Goal: Task Accomplishment & Management: Use online tool/utility

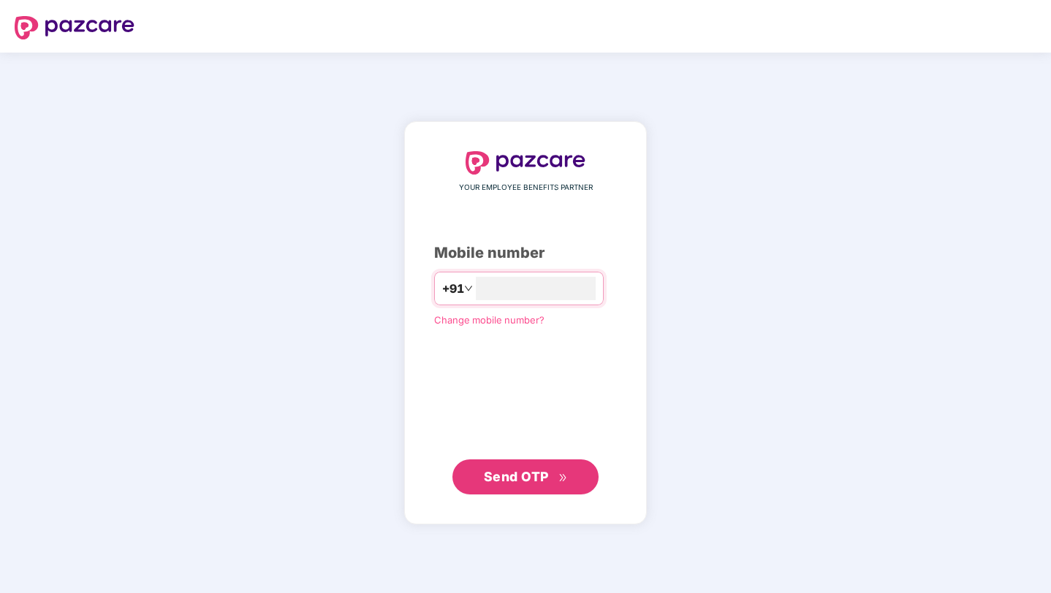
type input "**********"
click at [525, 482] on span "Send OTP" at bounding box center [516, 475] width 65 height 15
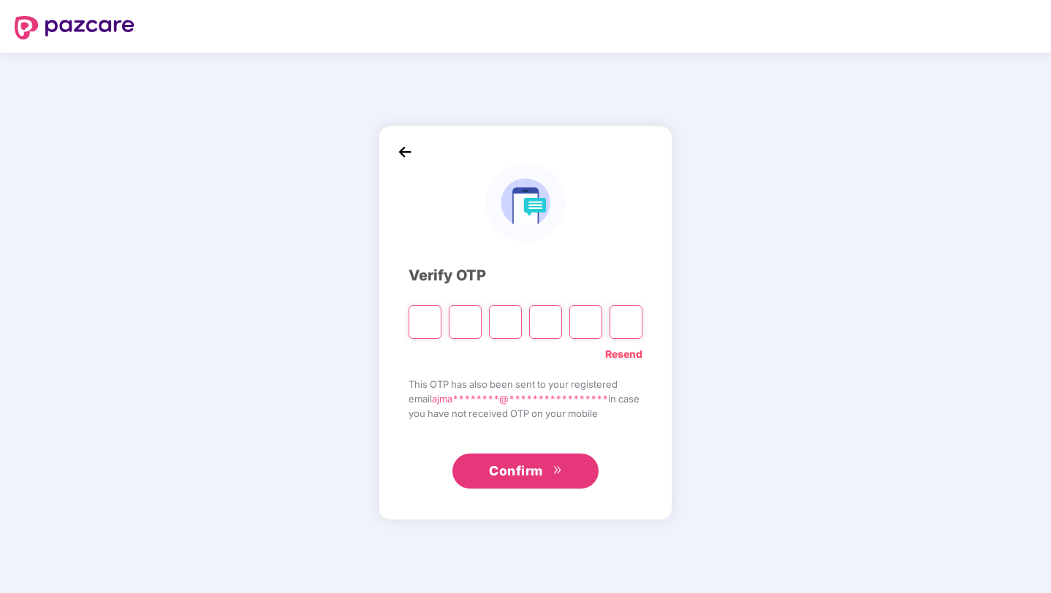
paste input "*"
type input "*"
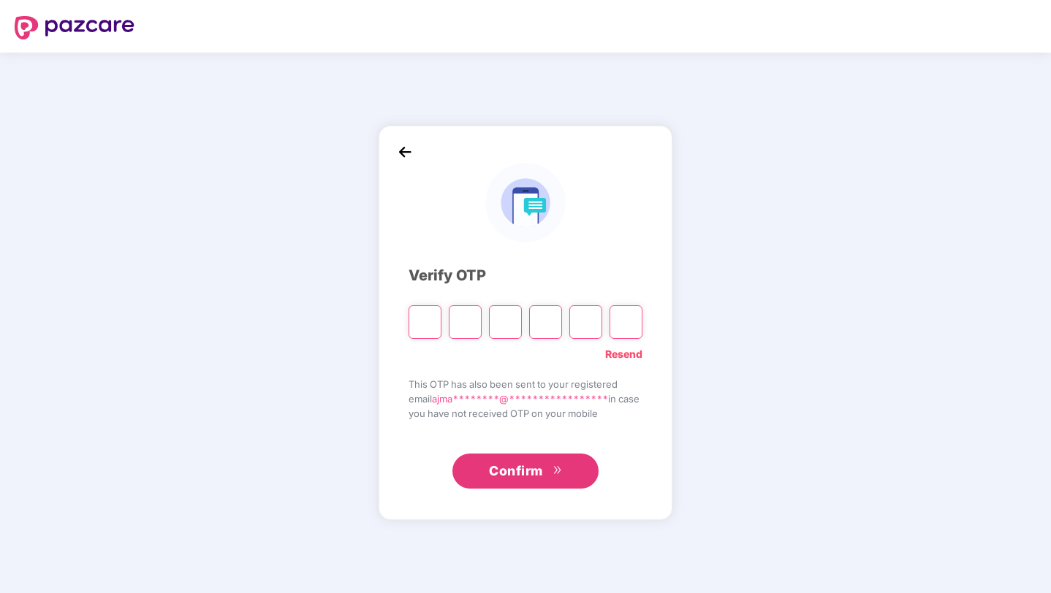
type input "*"
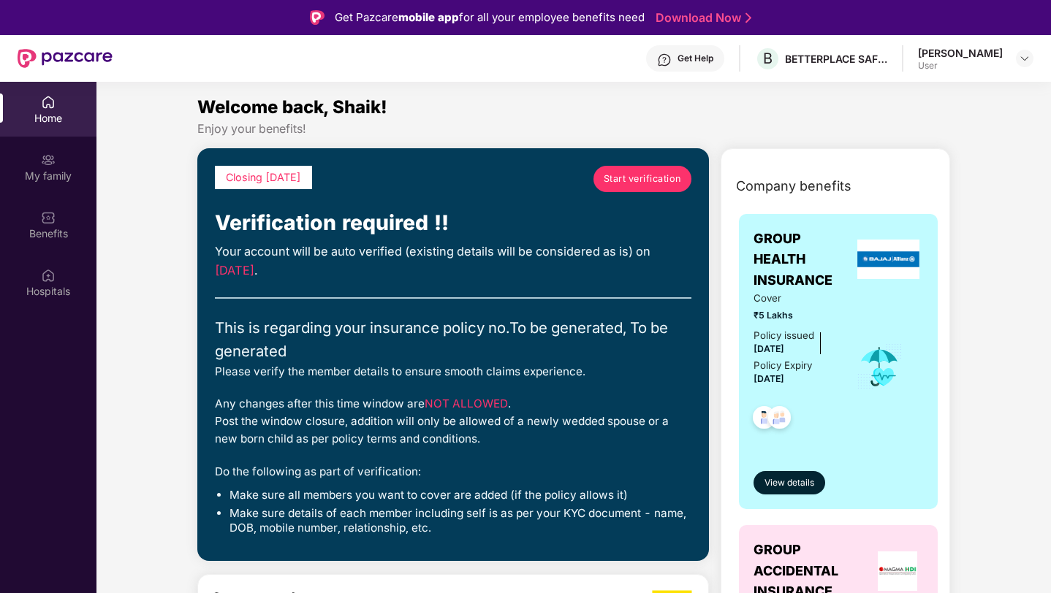
click at [641, 174] on span "Start verification" at bounding box center [641, 179] width 77 height 15
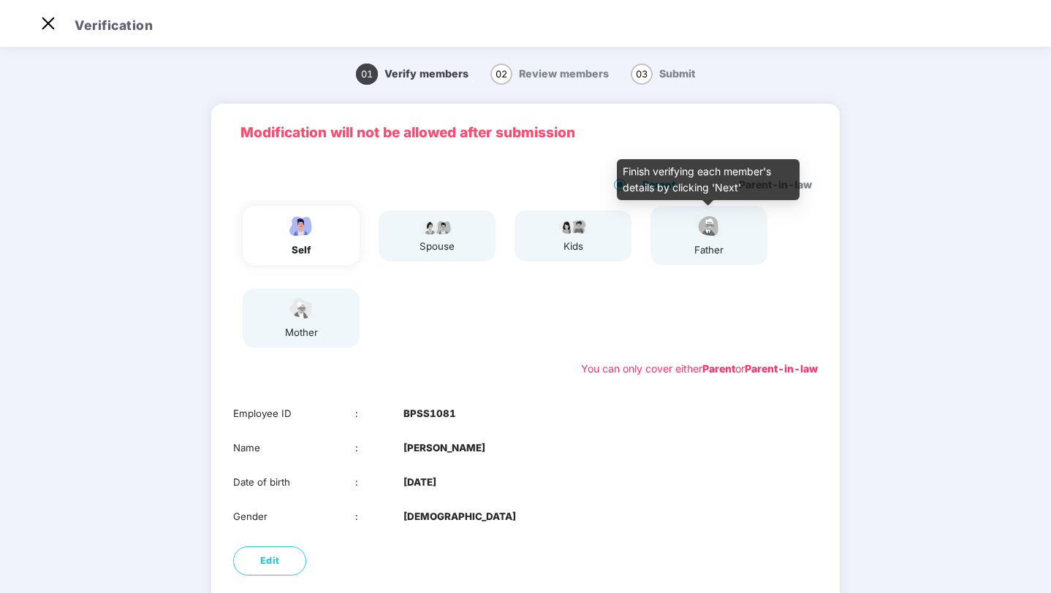
click at [695, 232] on img at bounding box center [708, 226] width 37 height 26
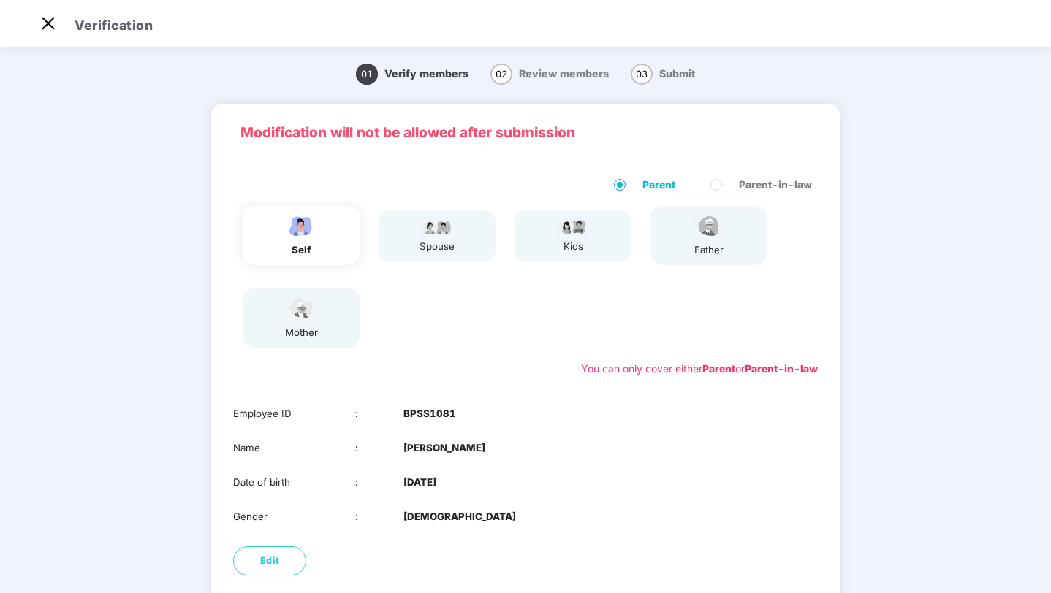
scroll to position [108, 0]
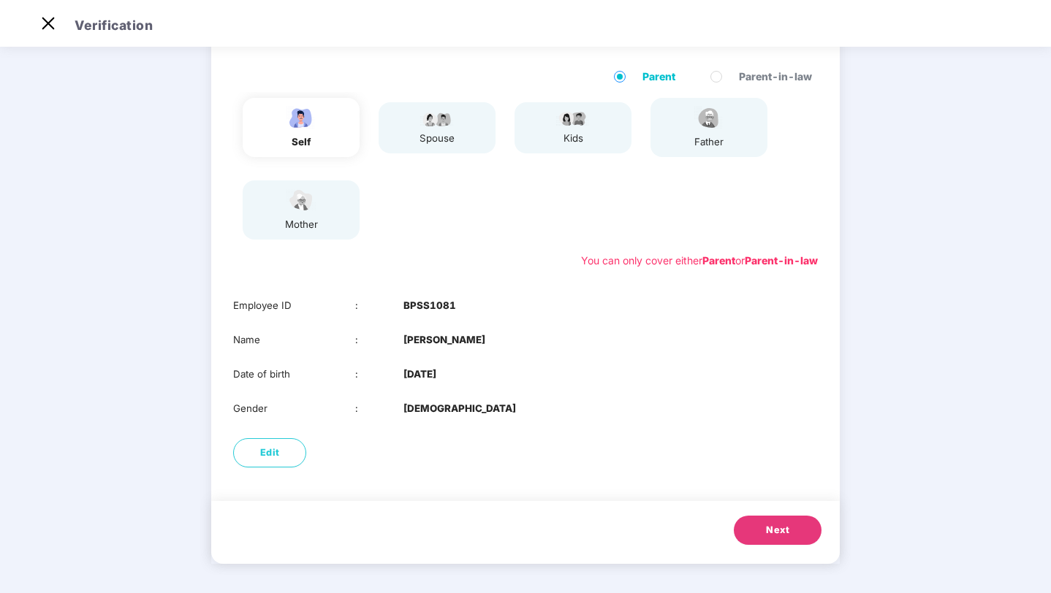
click at [766, 528] on span "Next" at bounding box center [777, 530] width 23 height 15
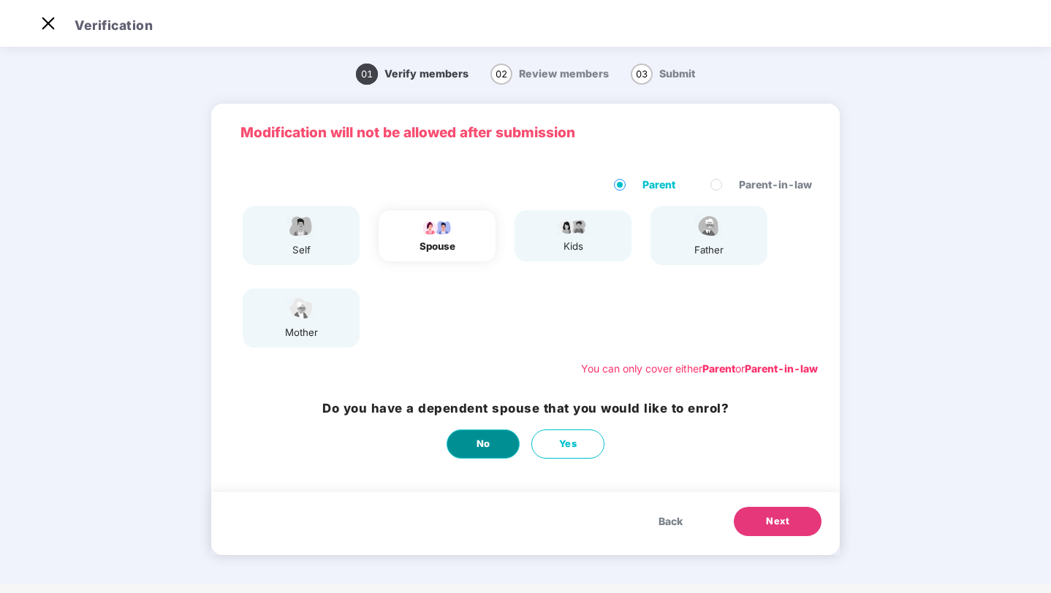
click at [487, 441] on span "No" at bounding box center [483, 444] width 14 height 15
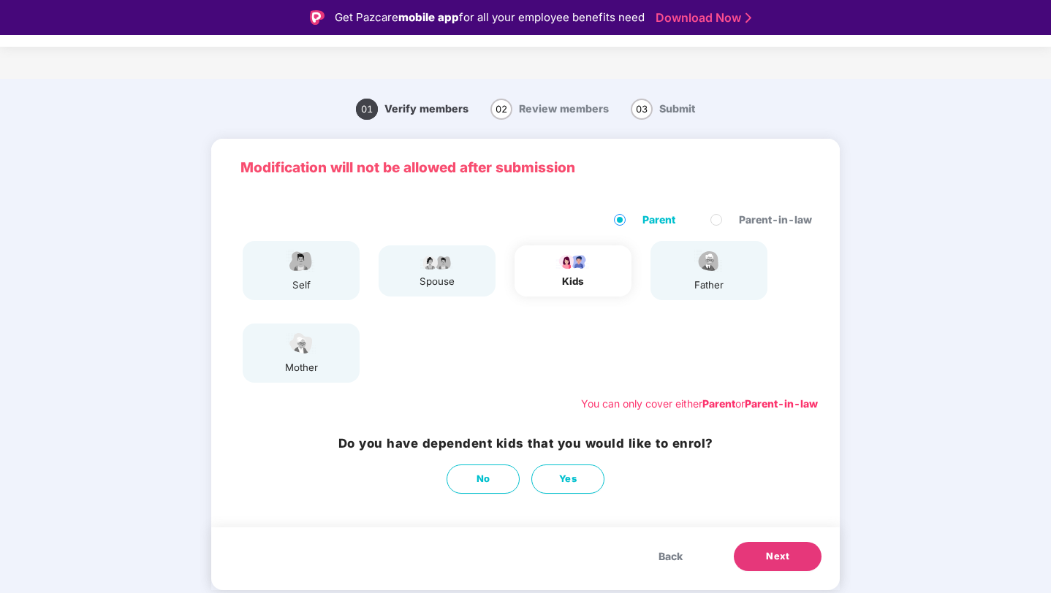
click at [765, 550] on button "Next" at bounding box center [777, 556] width 88 height 29
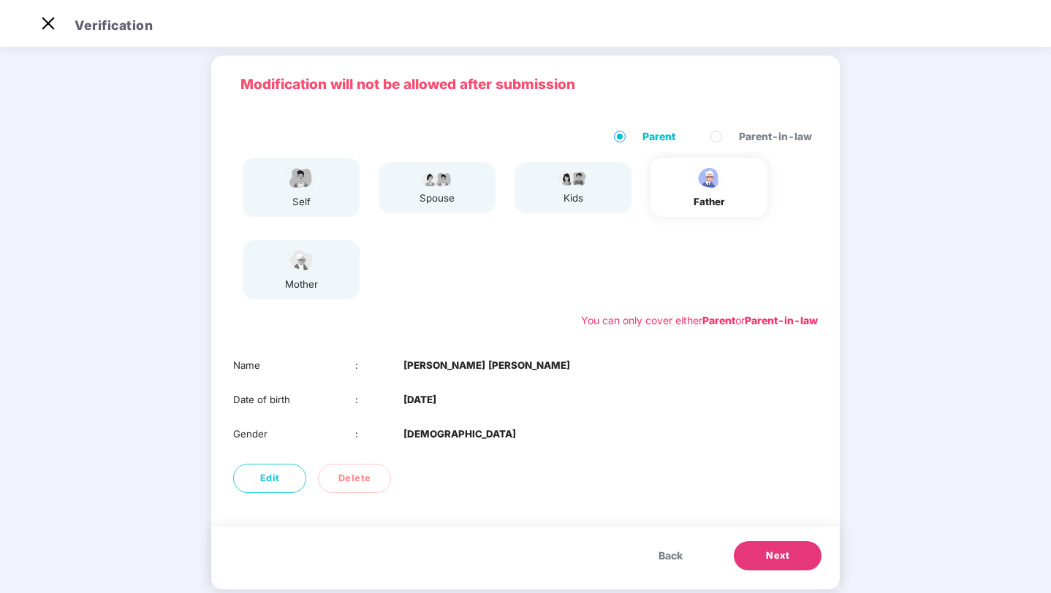
scroll to position [74, 0]
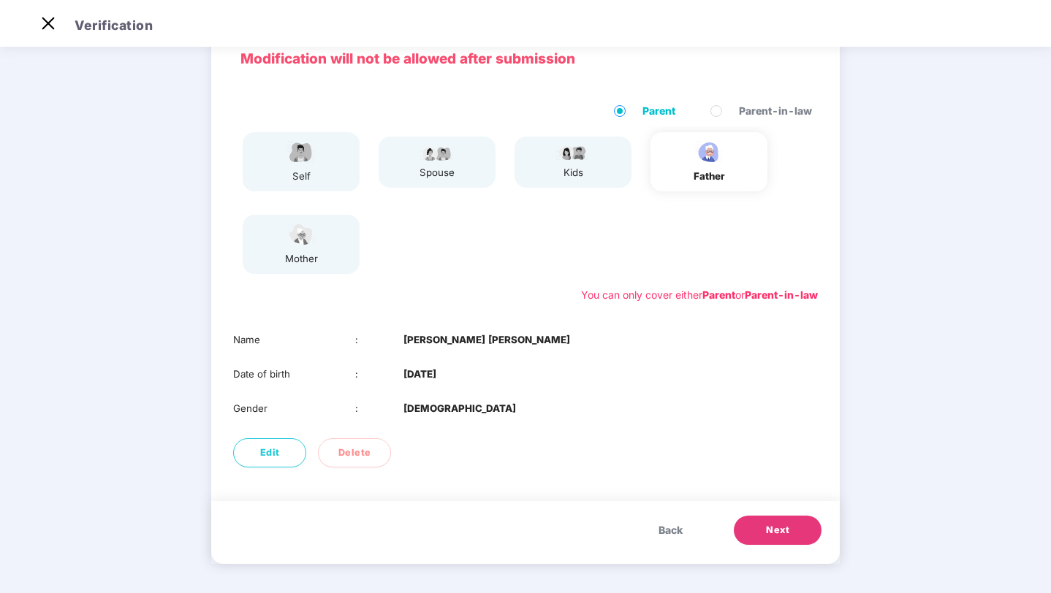
click at [779, 532] on span "Next" at bounding box center [777, 530] width 23 height 15
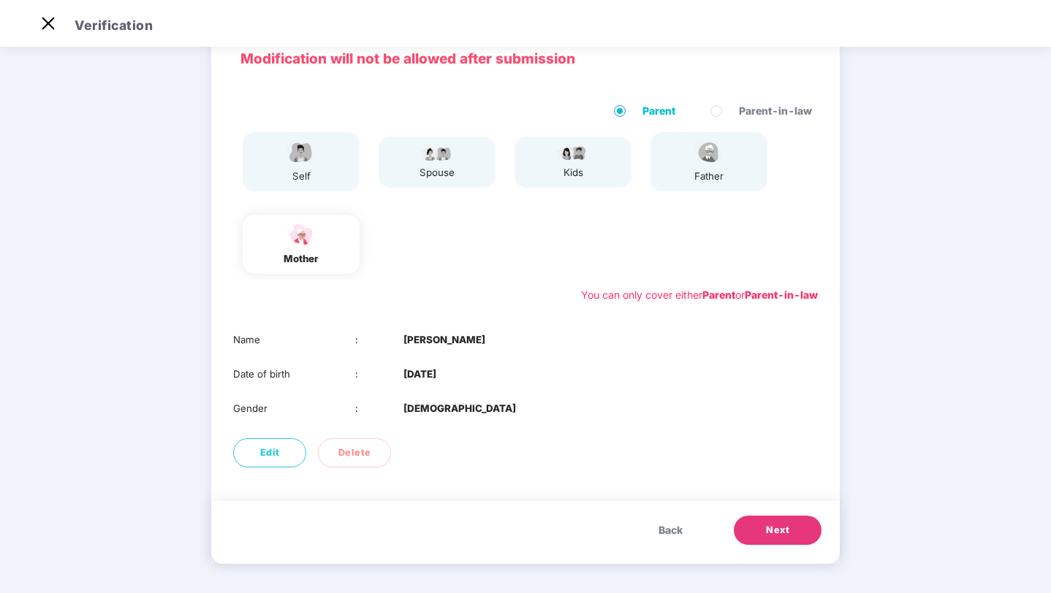
click at [775, 528] on span "Next" at bounding box center [777, 530] width 23 height 15
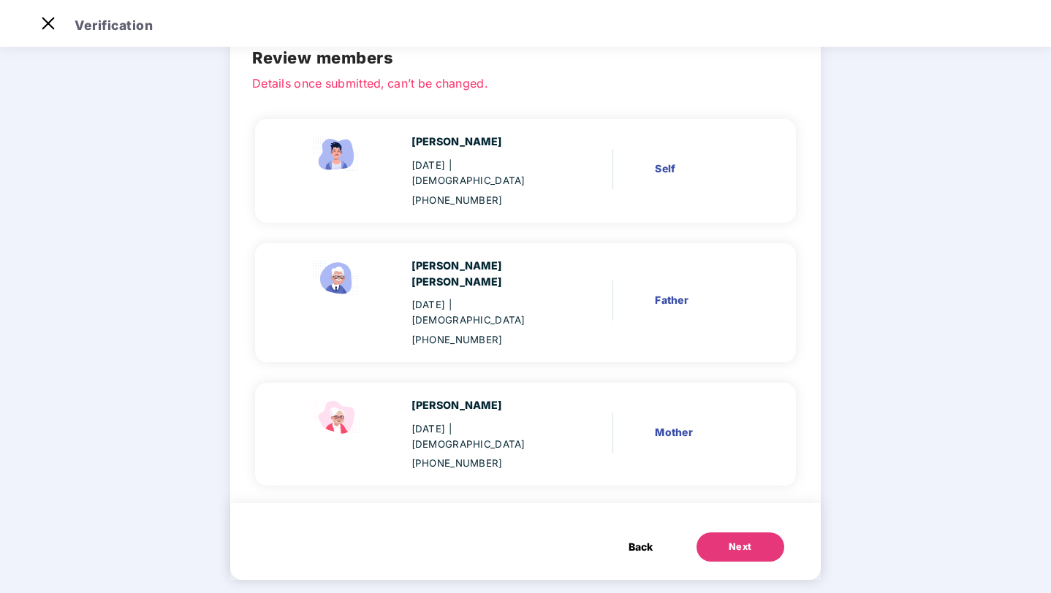
scroll to position [28, 0]
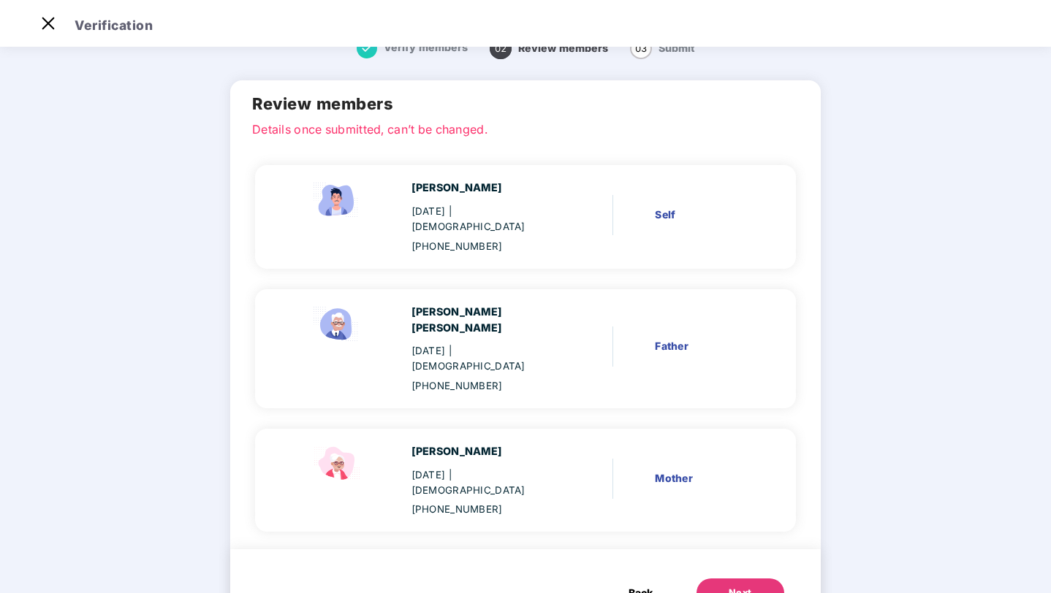
click at [728, 586] on div "Next" at bounding box center [739, 593] width 23 height 15
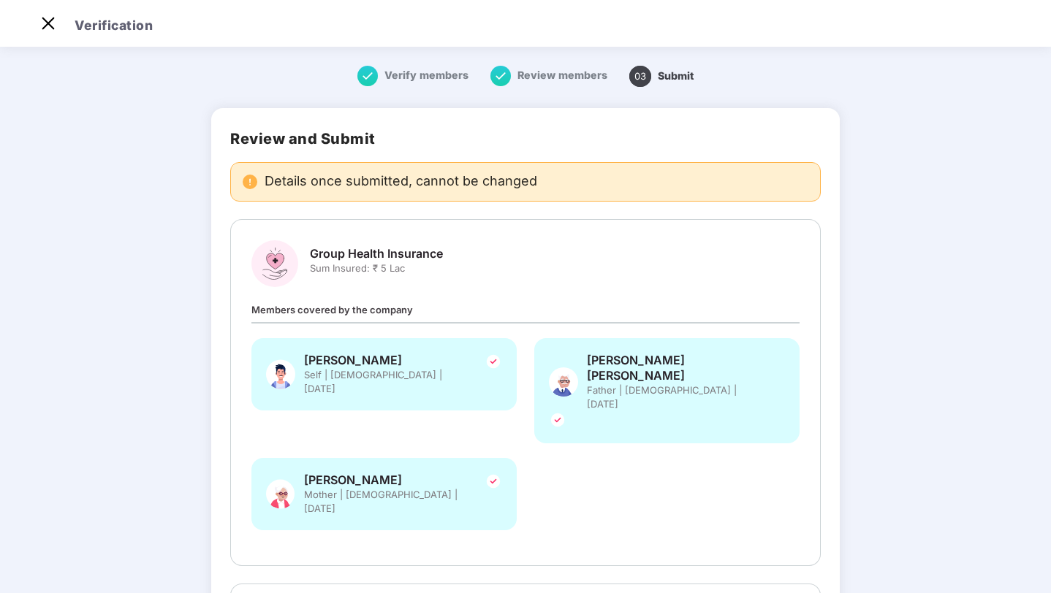
scroll to position [0, 0]
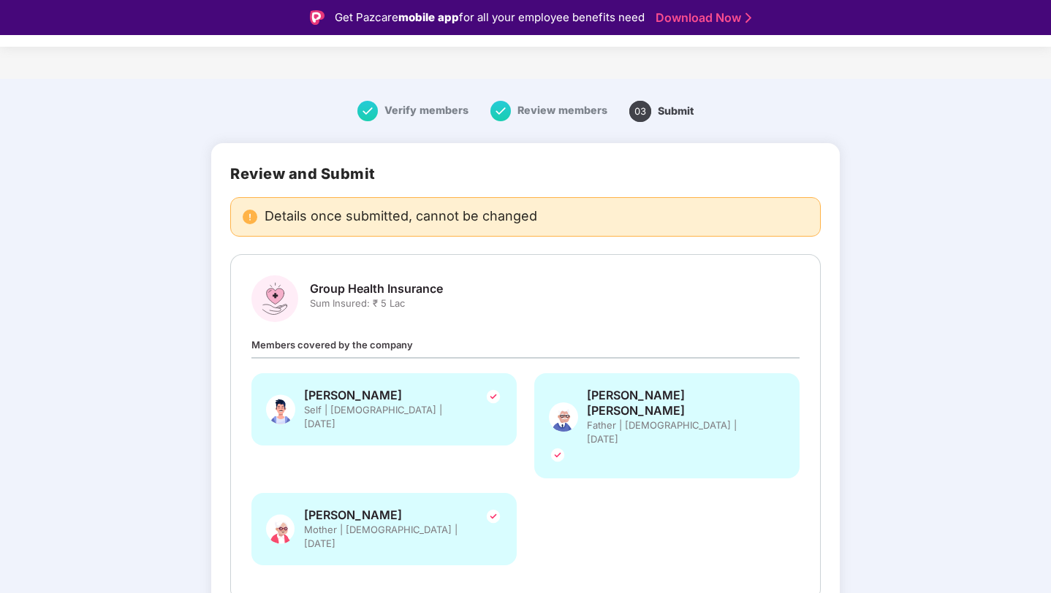
click at [384, 301] on span "Sum Insured: ₹ 5 Lac" at bounding box center [376, 304] width 133 height 14
click at [396, 349] on span "Members covered by the company" at bounding box center [331, 345] width 161 height 12
click at [409, 279] on div "Group Health Insurance Sum Insured: ₹ 5 Lac" at bounding box center [525, 298] width 548 height 47
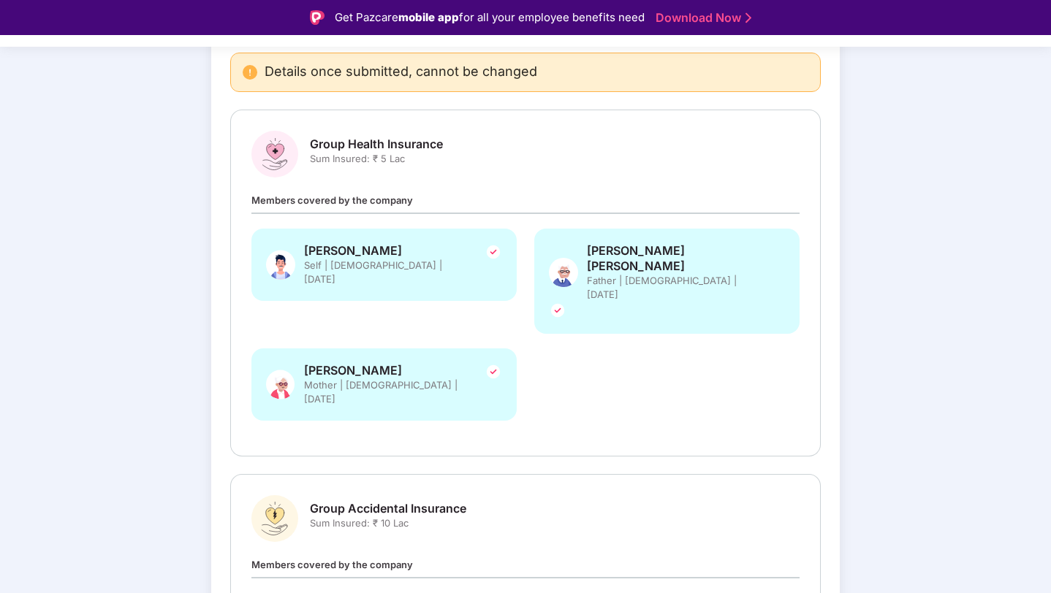
scroll to position [258, 0]
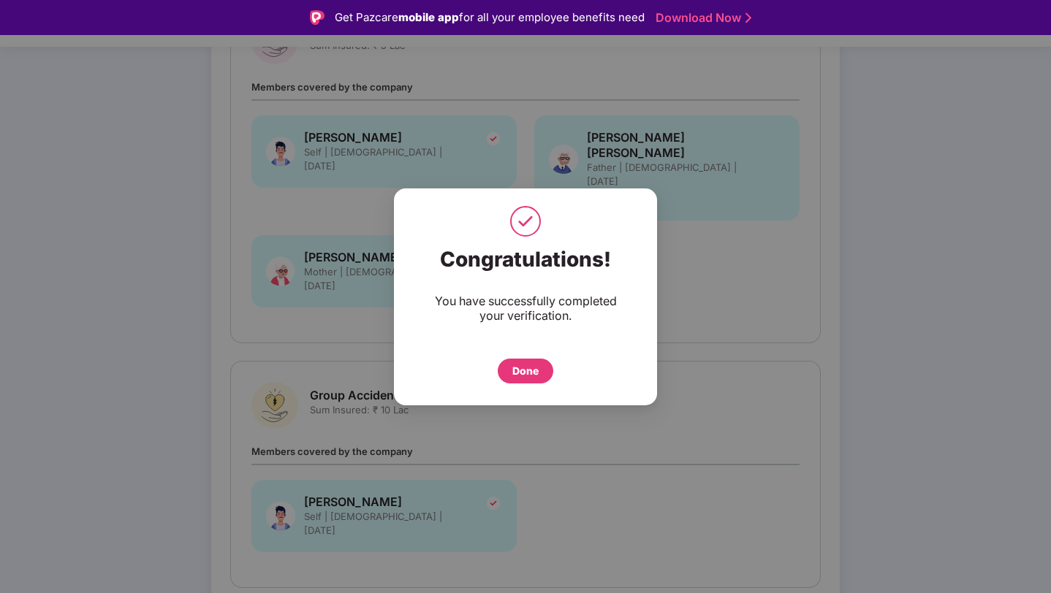
click at [522, 368] on div "Done" at bounding box center [525, 371] width 26 height 16
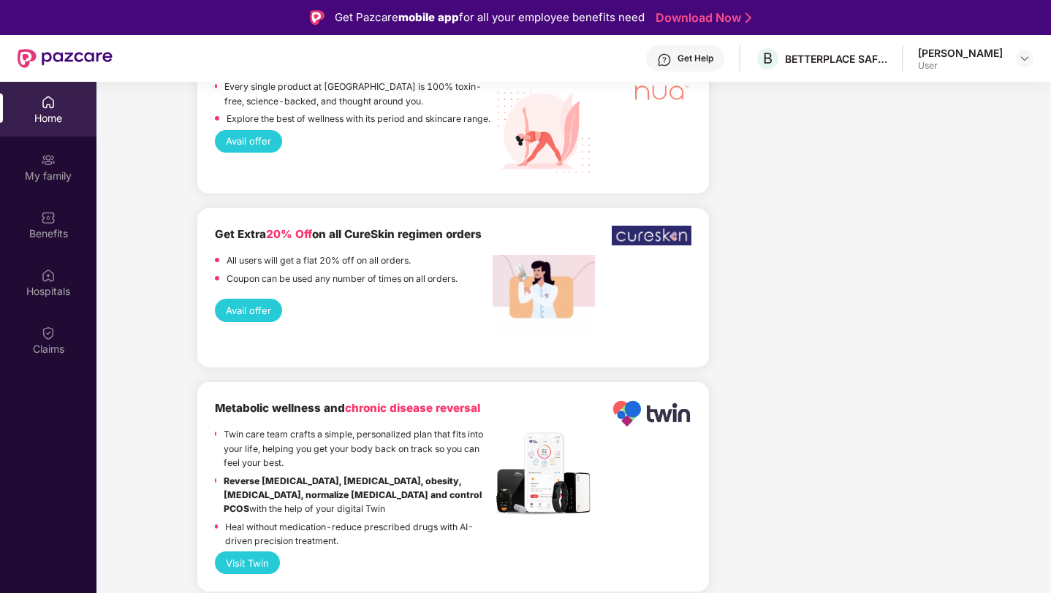
scroll to position [1297, 0]
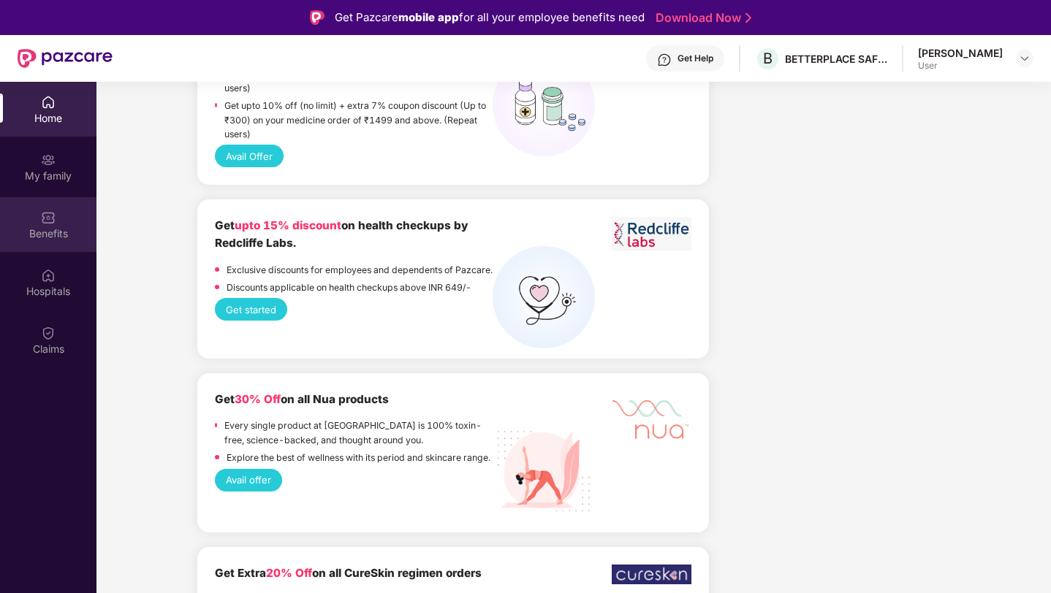
click at [72, 225] on div "Benefits" at bounding box center [48, 224] width 96 height 55
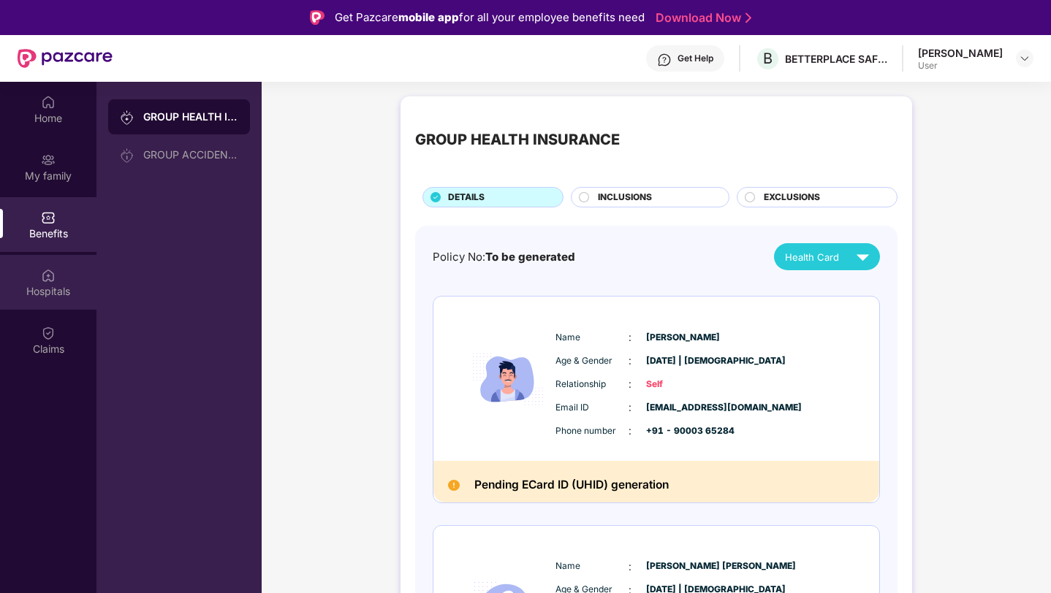
click at [46, 291] on div "Hospitals" at bounding box center [48, 291] width 96 height 15
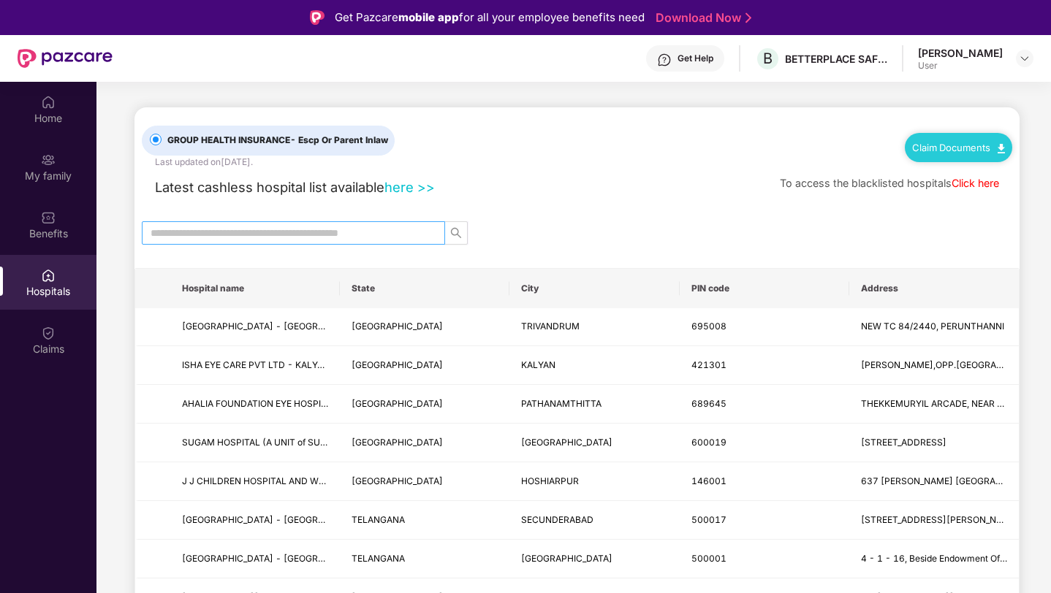
click at [391, 225] on input "text" at bounding box center [287, 233] width 274 height 16
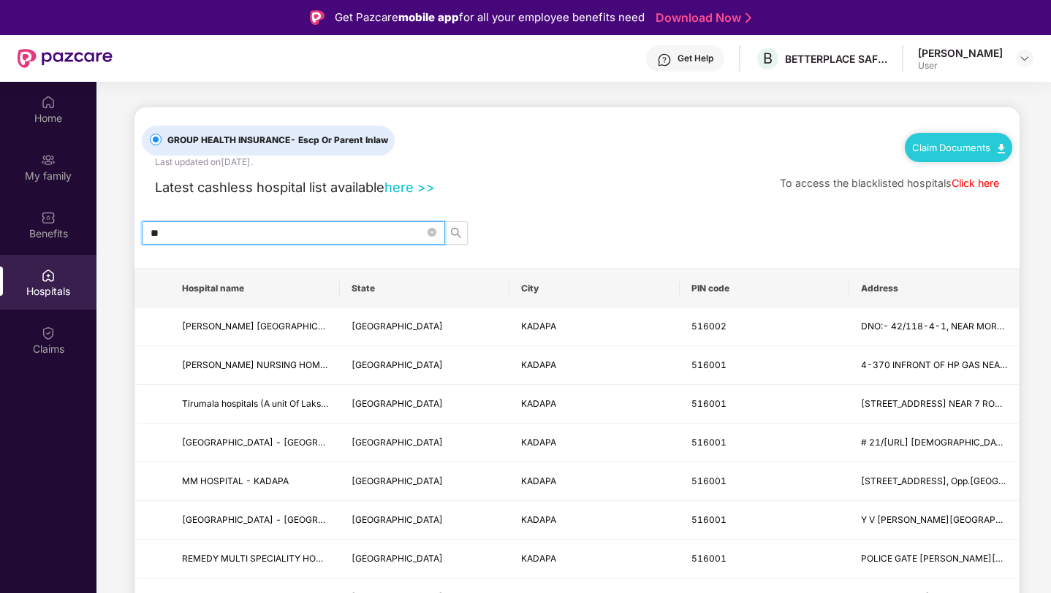
type input "*"
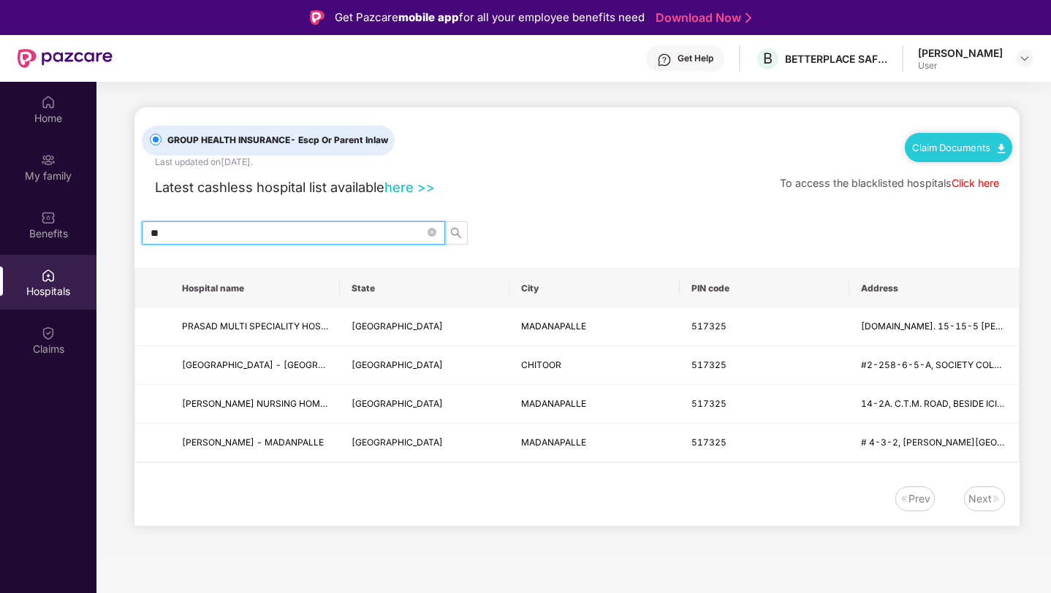
type input "*"
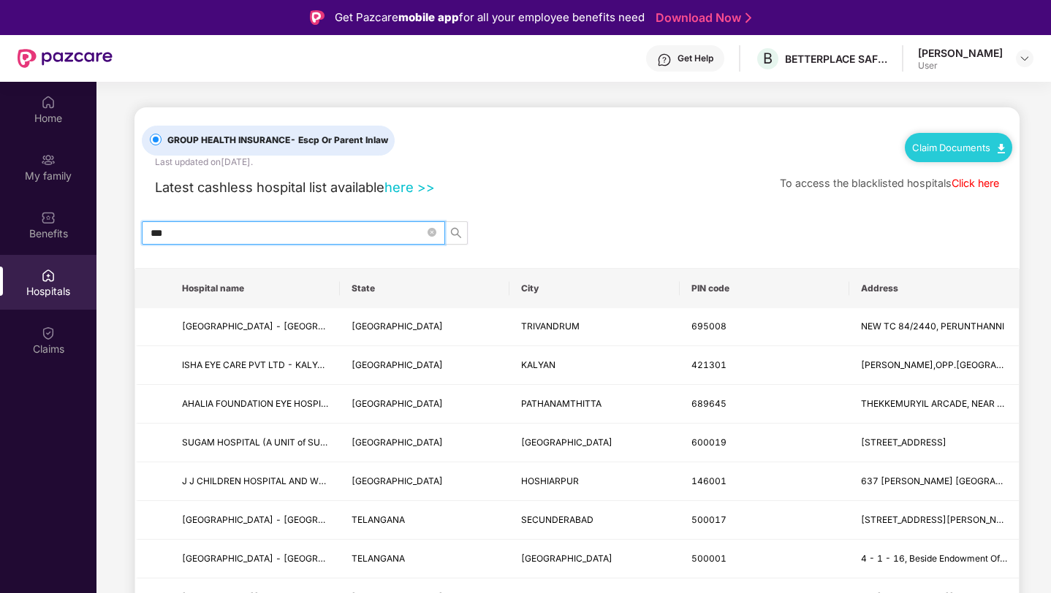
type input "****"
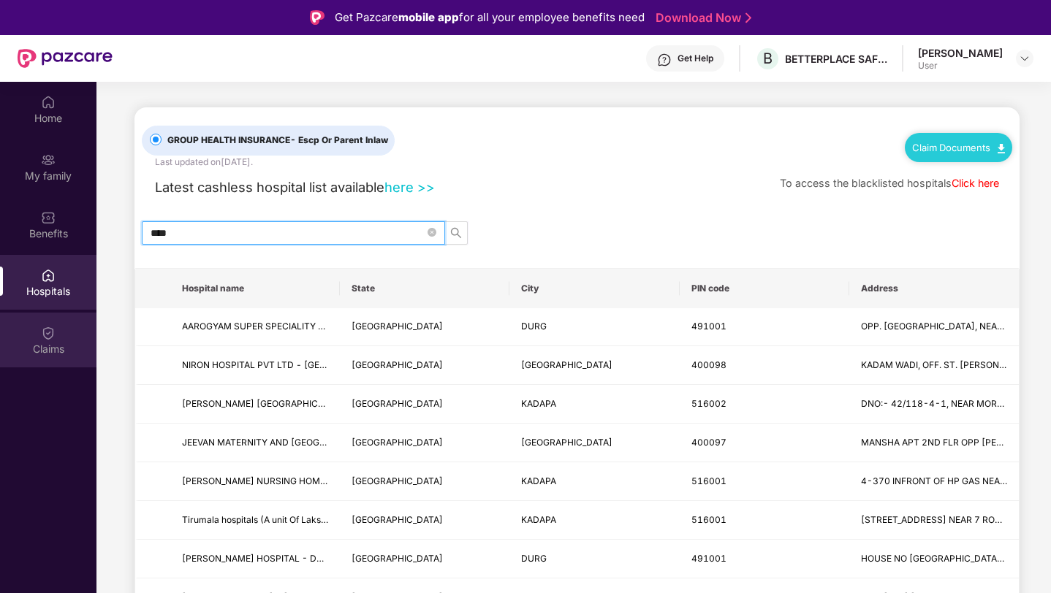
click at [26, 347] on div "Claims" at bounding box center [48, 349] width 96 height 15
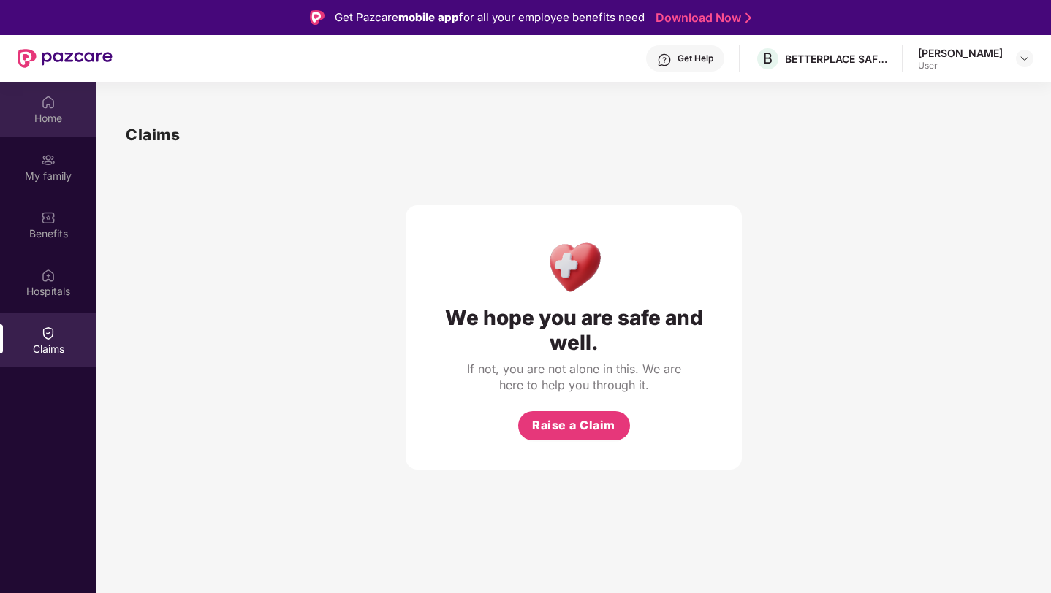
click at [34, 133] on div "Home" at bounding box center [48, 109] width 96 height 55
